Goal: Find specific page/section: Find specific page/section

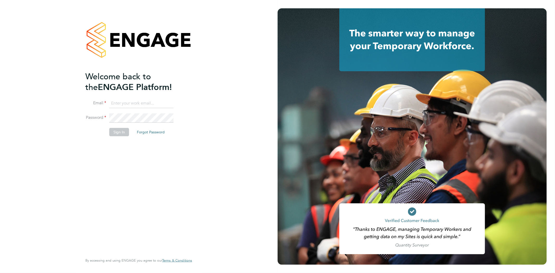
type input "rob@ivyresourcegroup.com"
click at [120, 131] on button "Sign In" at bounding box center [119, 132] width 20 height 8
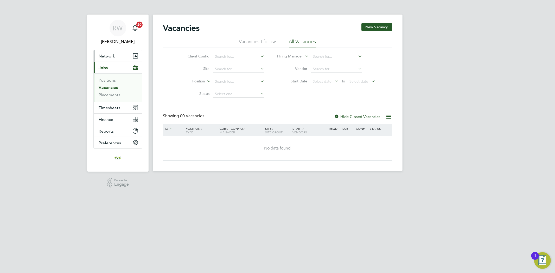
click at [120, 59] on button "Network" at bounding box center [118, 55] width 48 height 11
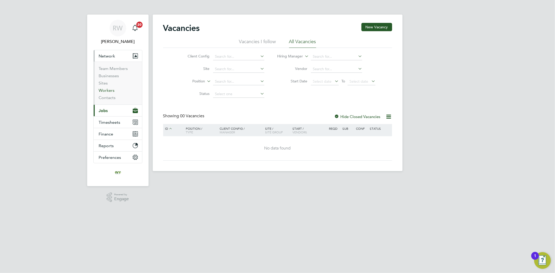
click at [113, 89] on link "Workers" at bounding box center [107, 90] width 16 height 5
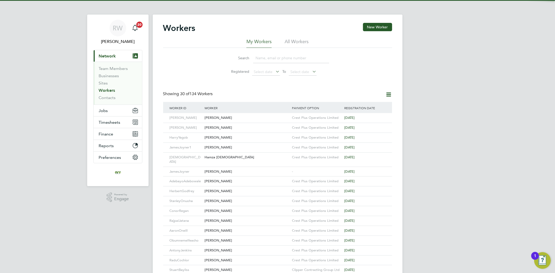
click at [293, 55] on input at bounding box center [291, 58] width 76 height 10
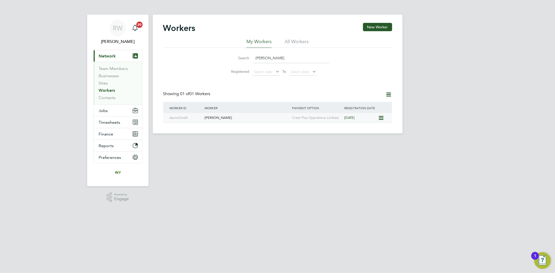
click at [238, 120] on div "[PERSON_NAME]" at bounding box center [246, 118] width 87 height 10
drag, startPoint x: 268, startPoint y: 59, endPoint x: 251, endPoint y: 60, distance: 17.8
click at [251, 60] on div "Search aaron" at bounding box center [277, 58] width 103 height 10
type input "cops"
click at [246, 118] on div "Connor Copsey" at bounding box center [246, 118] width 87 height 10
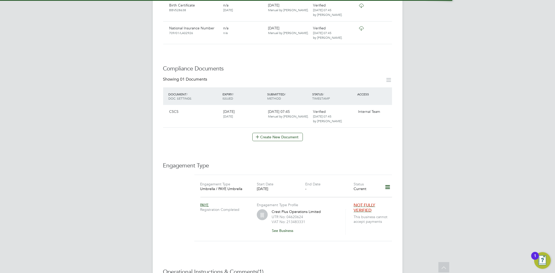
scroll to position [231, 0]
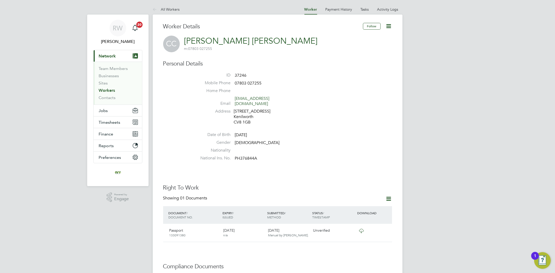
click at [110, 90] on link "Workers" at bounding box center [107, 90] width 16 height 5
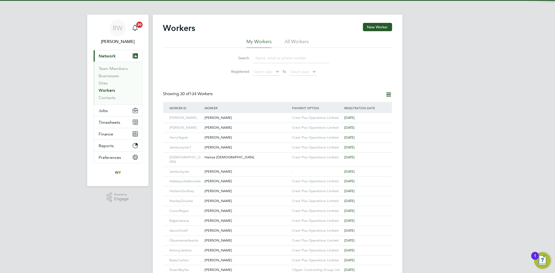
drag, startPoint x: 272, startPoint y: 61, endPoint x: 269, endPoint y: 55, distance: 6.1
click at [271, 58] on input at bounding box center [291, 58] width 76 height 10
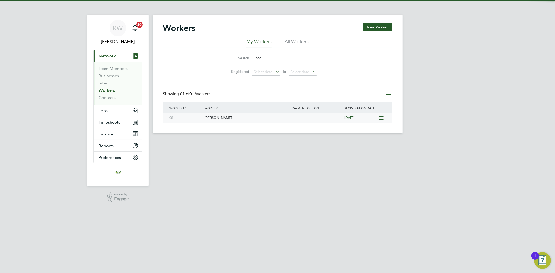
type input "cool"
click at [285, 115] on div "Mark Cooling" at bounding box center [246, 118] width 87 height 10
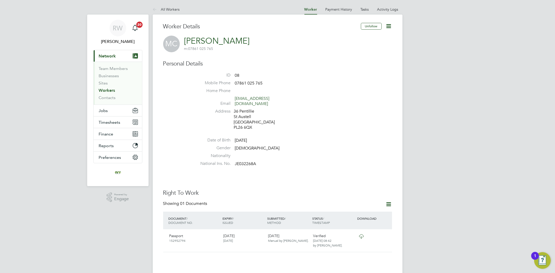
drag, startPoint x: 112, startPoint y: 91, endPoint x: 144, endPoint y: 88, distance: 31.3
click at [113, 91] on link "Workers" at bounding box center [107, 90] width 16 height 5
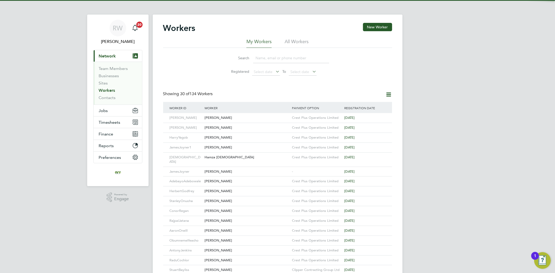
click at [278, 58] on input at bounding box center [291, 58] width 76 height 10
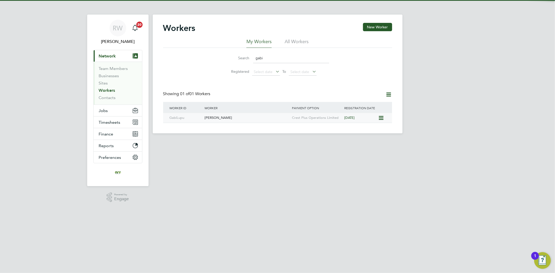
type input "gabi"
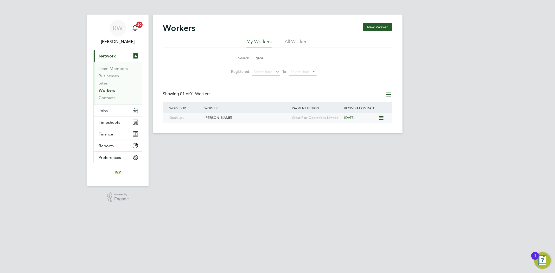
click at [237, 115] on div "Gabi Lupu" at bounding box center [246, 118] width 87 height 10
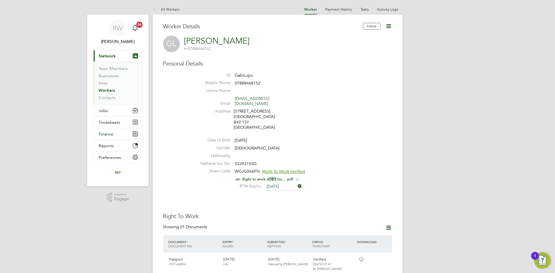
drag, startPoint x: 107, startPoint y: 90, endPoint x: 111, endPoint y: 91, distance: 3.9
click at [107, 90] on link "Workers" at bounding box center [107, 90] width 16 height 5
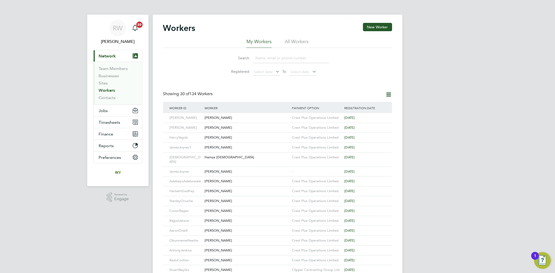
click at [286, 55] on input at bounding box center [291, 58] width 76 height 10
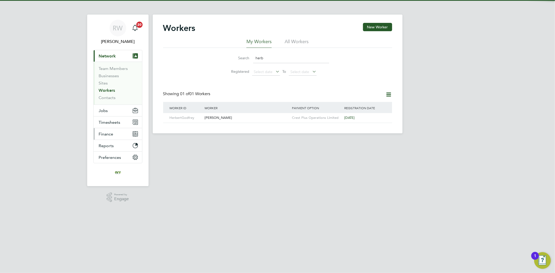
type input "herb"
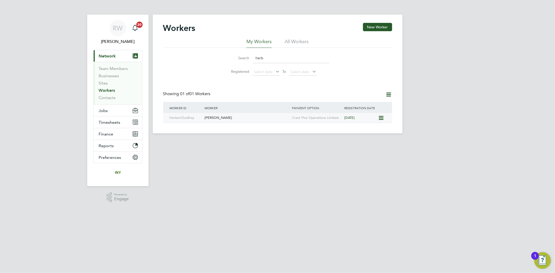
click at [227, 120] on div "[PERSON_NAME]" at bounding box center [246, 118] width 87 height 10
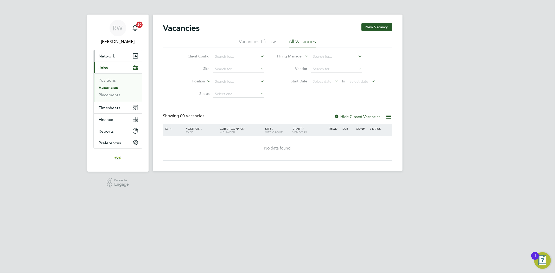
click at [106, 56] on span "Network" at bounding box center [107, 56] width 16 height 5
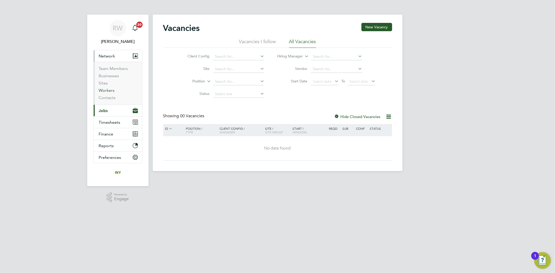
click at [111, 89] on link "Workers" at bounding box center [107, 90] width 16 height 5
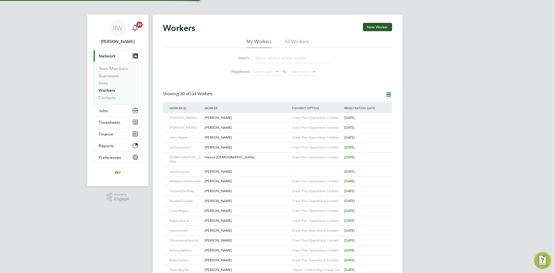
click at [278, 57] on input at bounding box center [291, 58] width 76 height 10
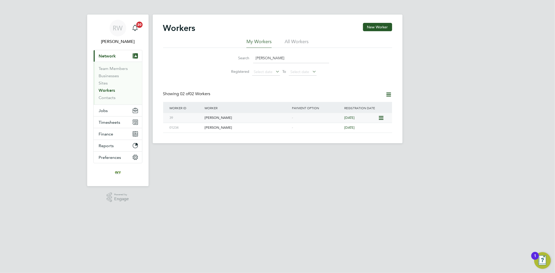
type input "john n"
click at [241, 120] on div "[PERSON_NAME]" at bounding box center [246, 118] width 87 height 10
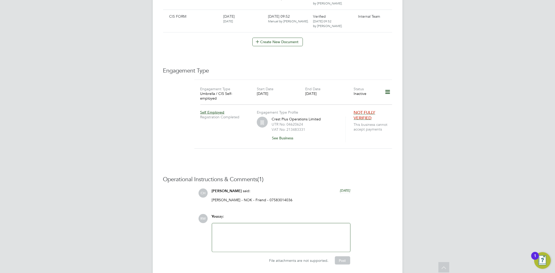
scroll to position [417, 0]
